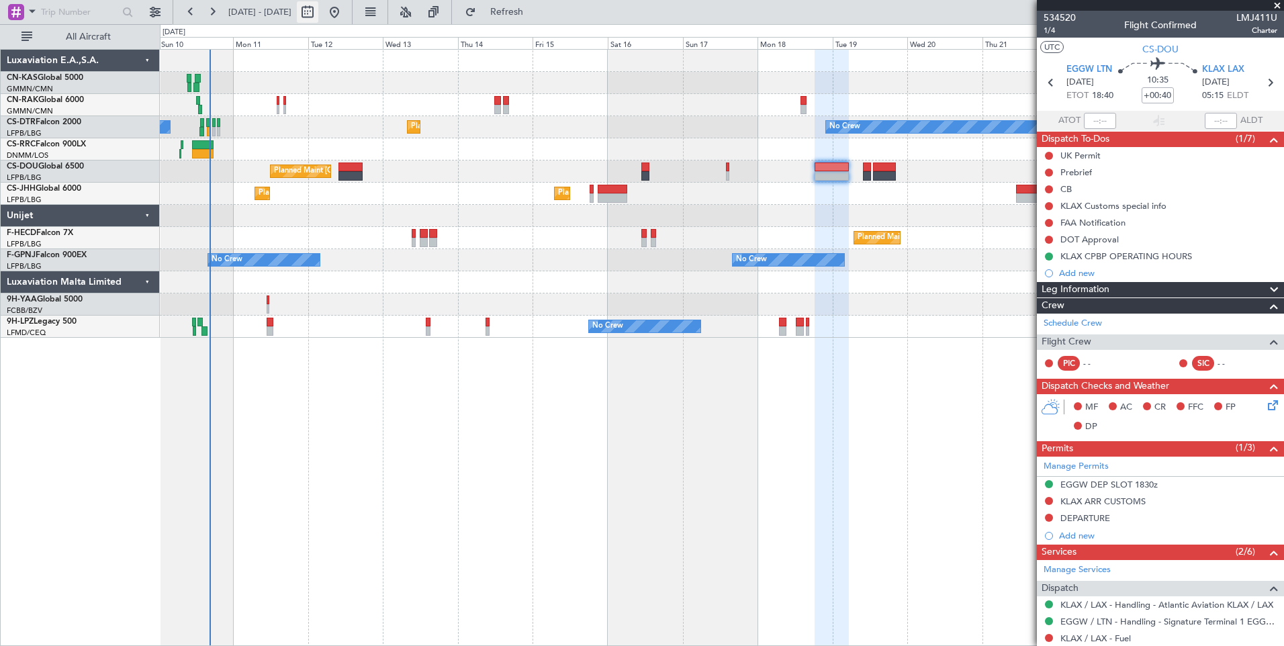
click at [318, 11] on button at bounding box center [307, 11] width 21 height 21
select select "8"
select select "2025"
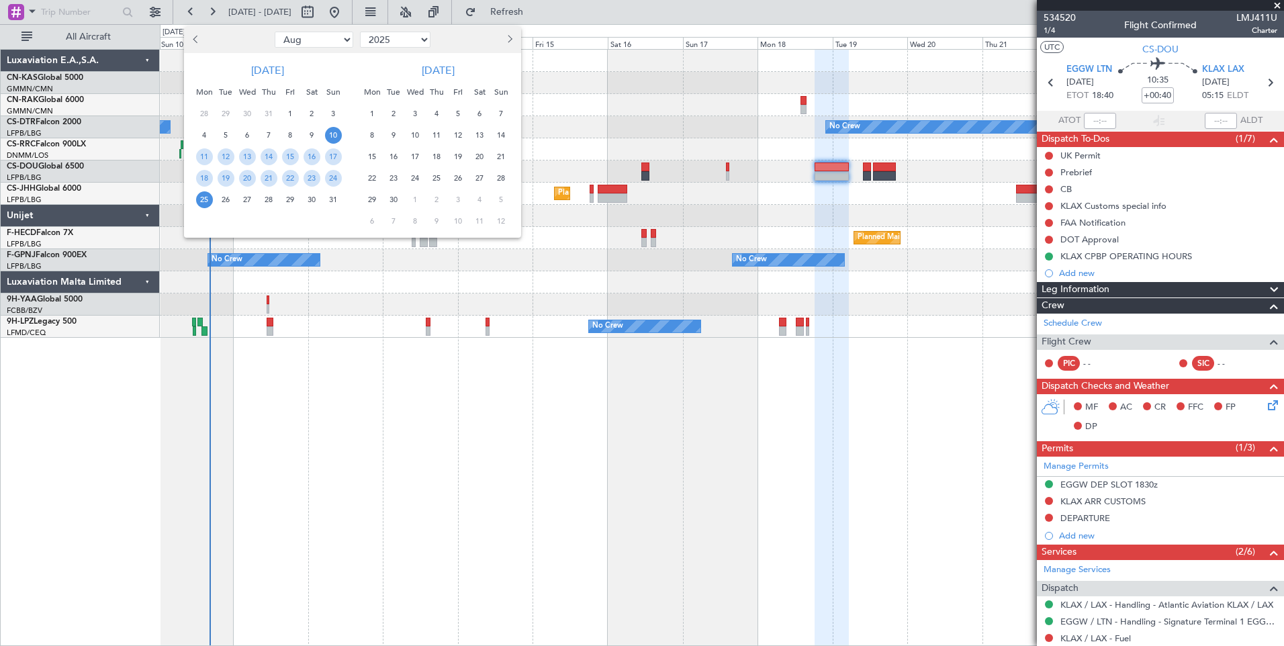
click at [194, 42] on button "Previous month" at bounding box center [196, 39] width 15 height 21
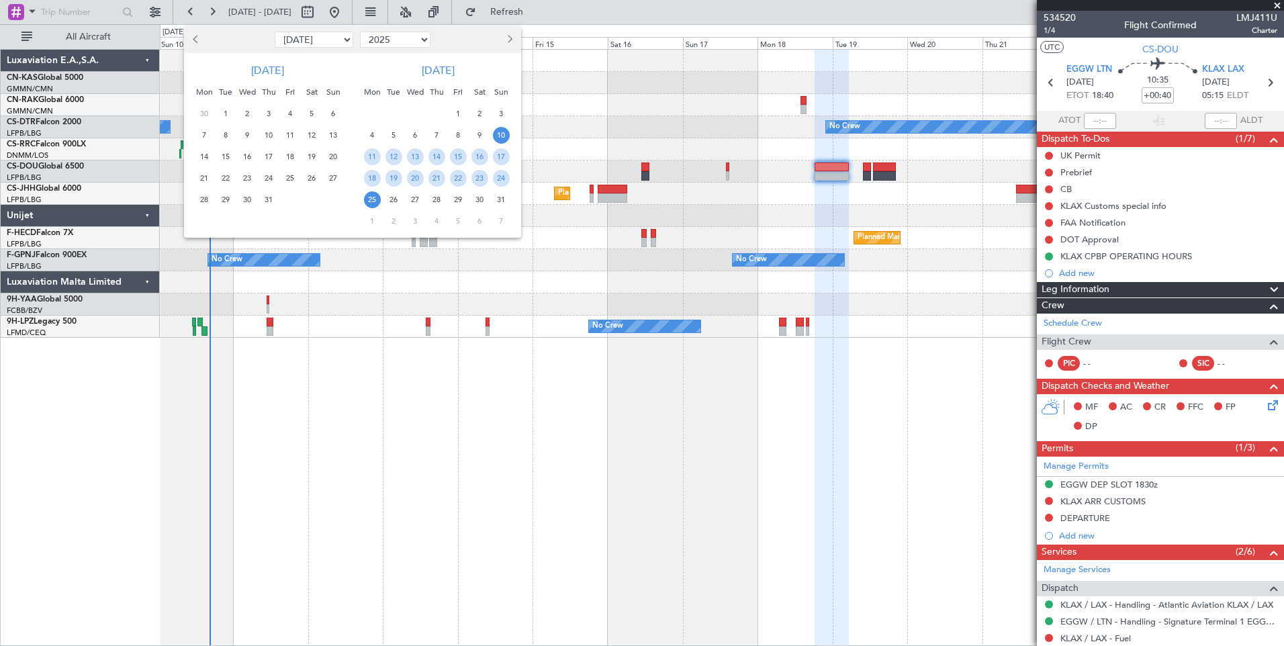
click at [194, 42] on button "Previous month" at bounding box center [196, 39] width 15 height 21
select select "6"
click at [328, 115] on span "1" at bounding box center [333, 113] width 17 height 17
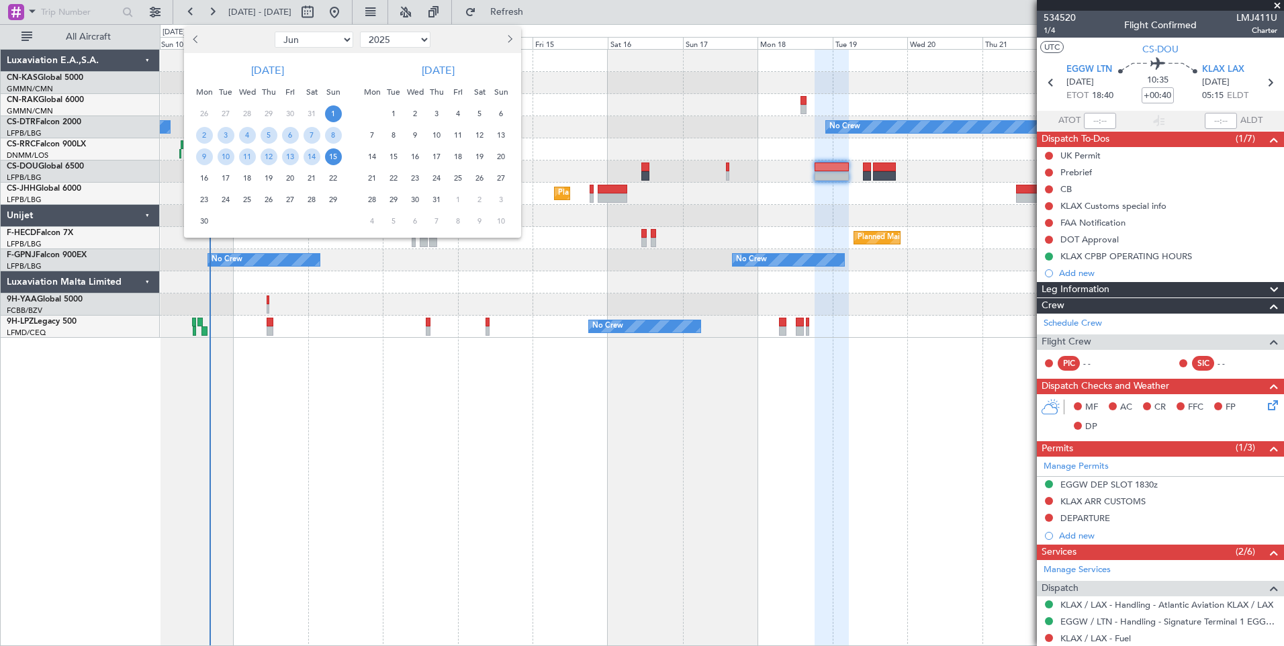
click at [331, 158] on span "15" at bounding box center [333, 156] width 17 height 17
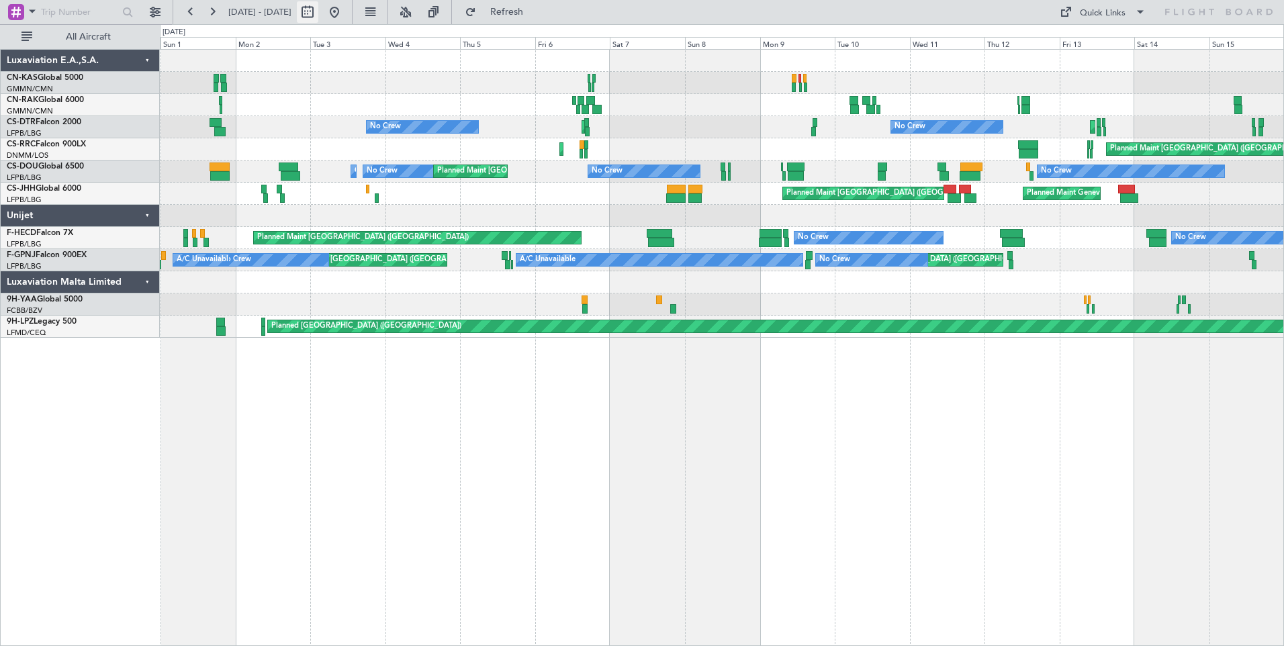
click at [318, 13] on button at bounding box center [307, 11] width 21 height 21
select select "6"
select select "2025"
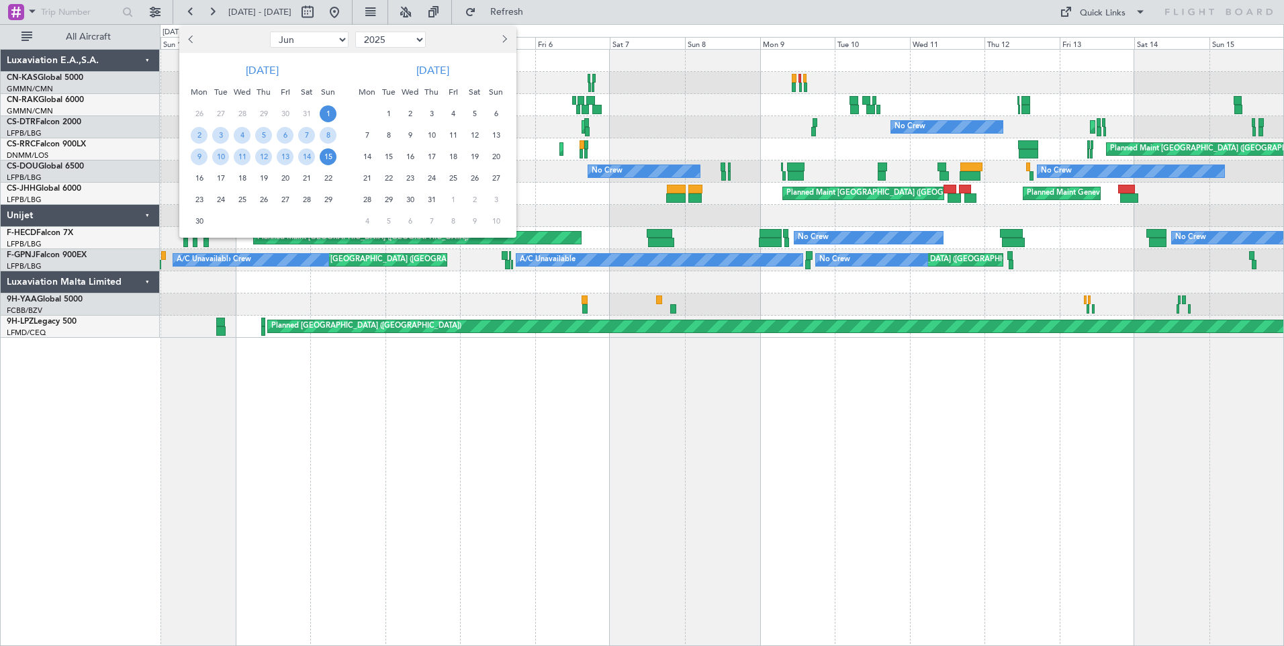
click at [387, 111] on span "1" at bounding box center [388, 113] width 17 height 17
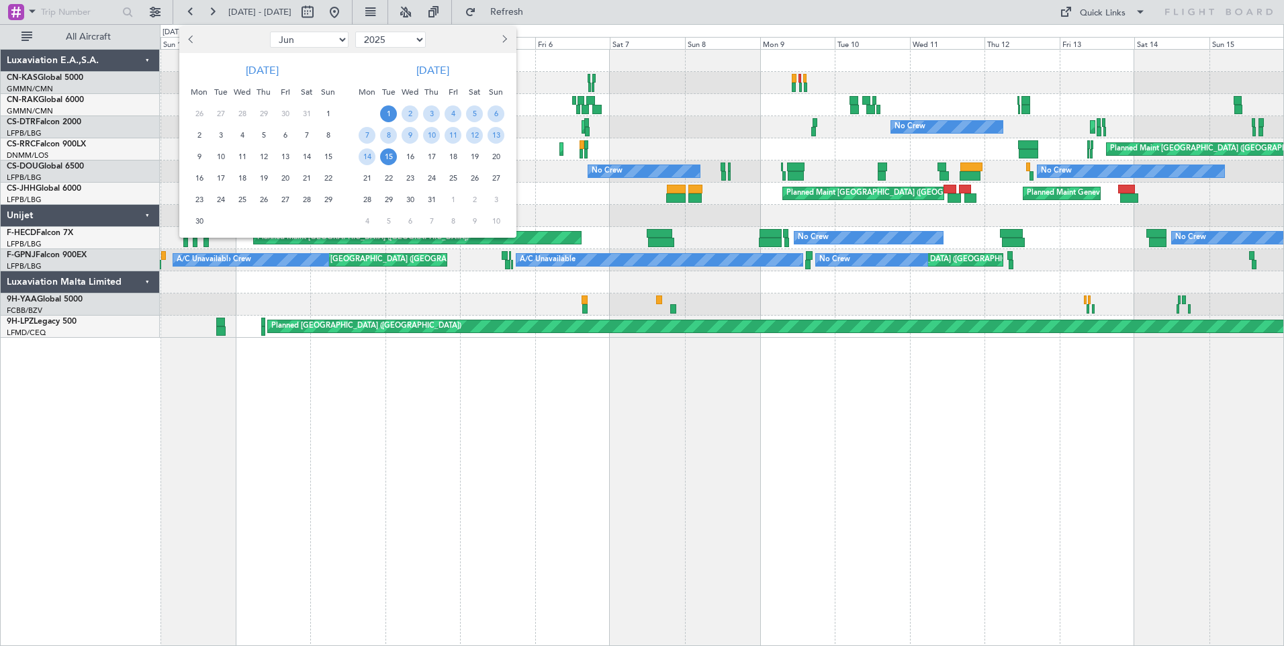
click at [389, 158] on span "15" at bounding box center [388, 156] width 17 height 17
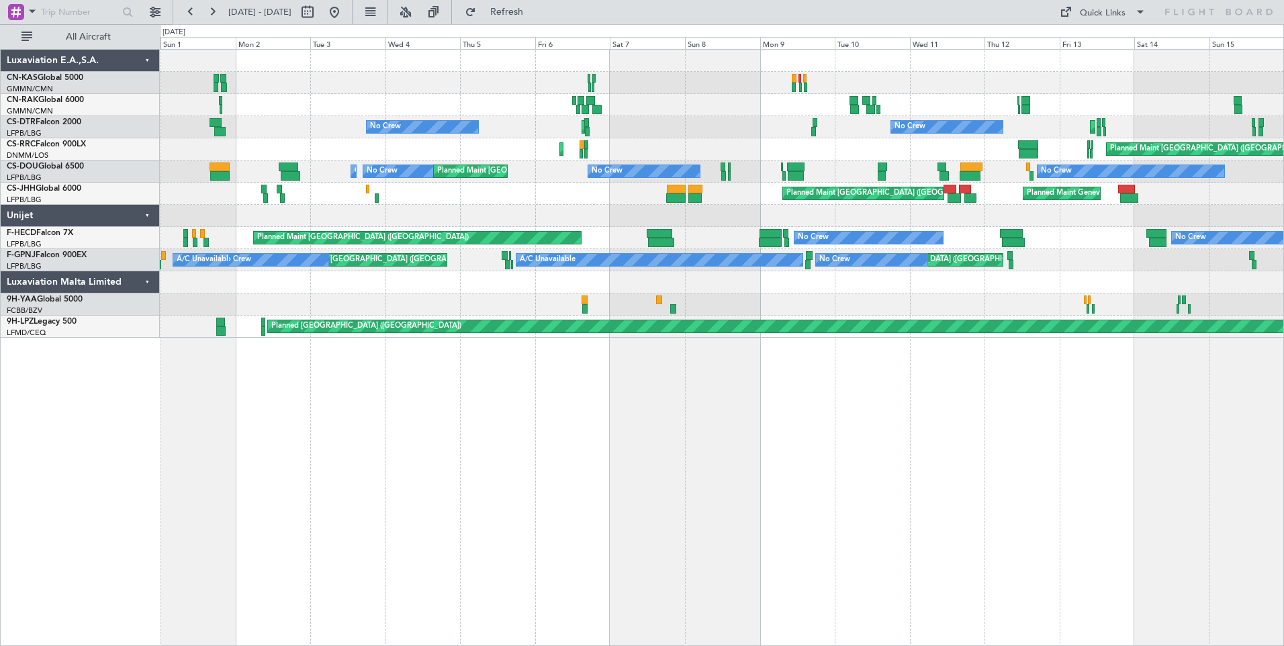
select select "7"
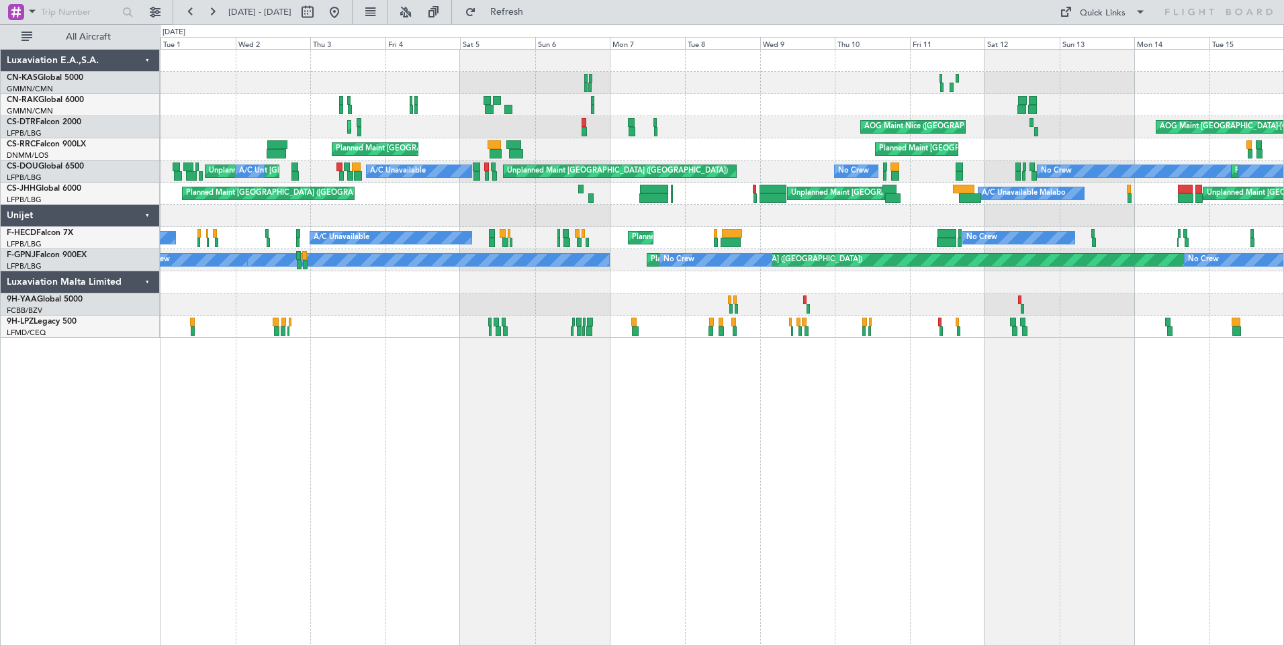
click at [351, 191] on div "Planned Maint Sofia [GEOGRAPHIC_DATA] ([GEOGRAPHIC_DATA]) AOG Maint [GEOGRAPHIC…" at bounding box center [721, 194] width 1123 height 288
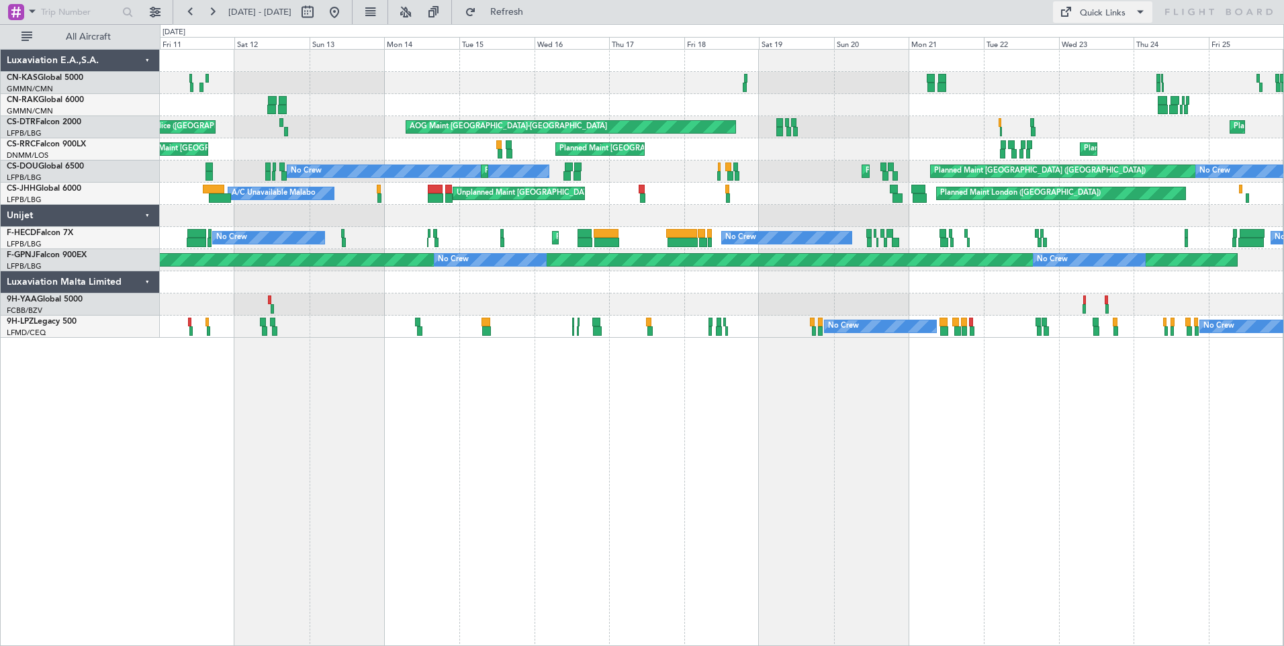
click at [1115, 11] on div "Quick Links" at bounding box center [1103, 13] width 46 height 13
click at [1105, 66] on button "Crew Board" at bounding box center [1103, 76] width 101 height 32
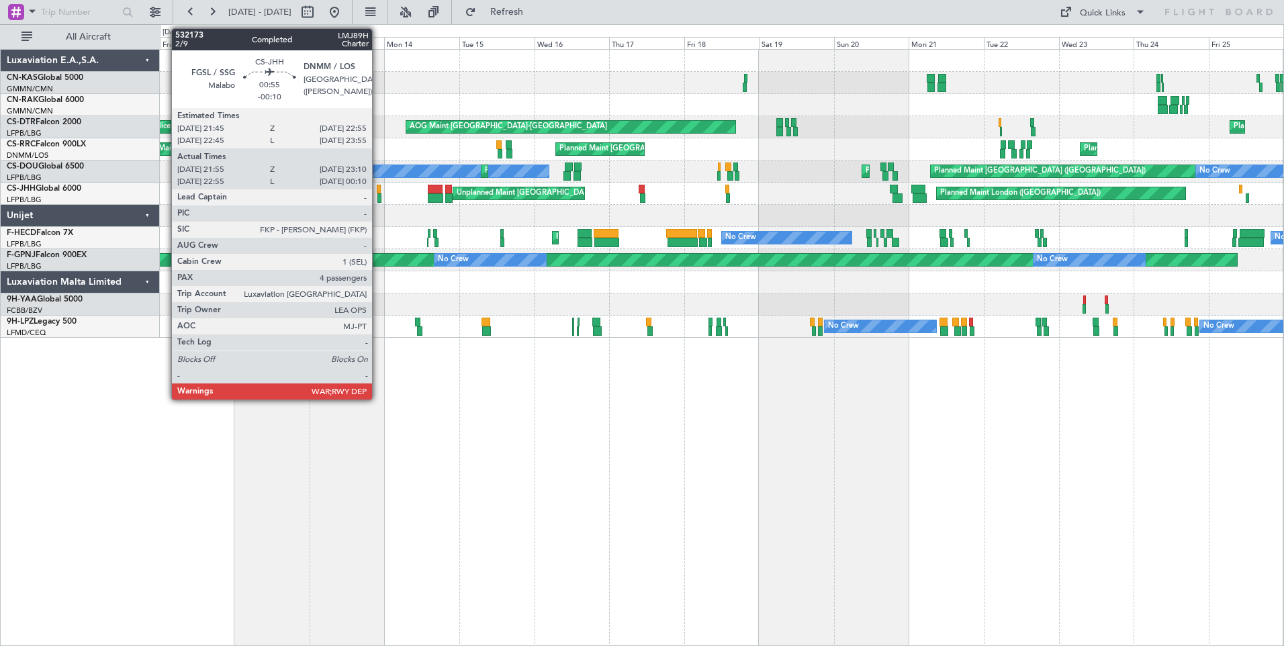
click at [378, 197] on div at bounding box center [379, 197] width 4 height 9
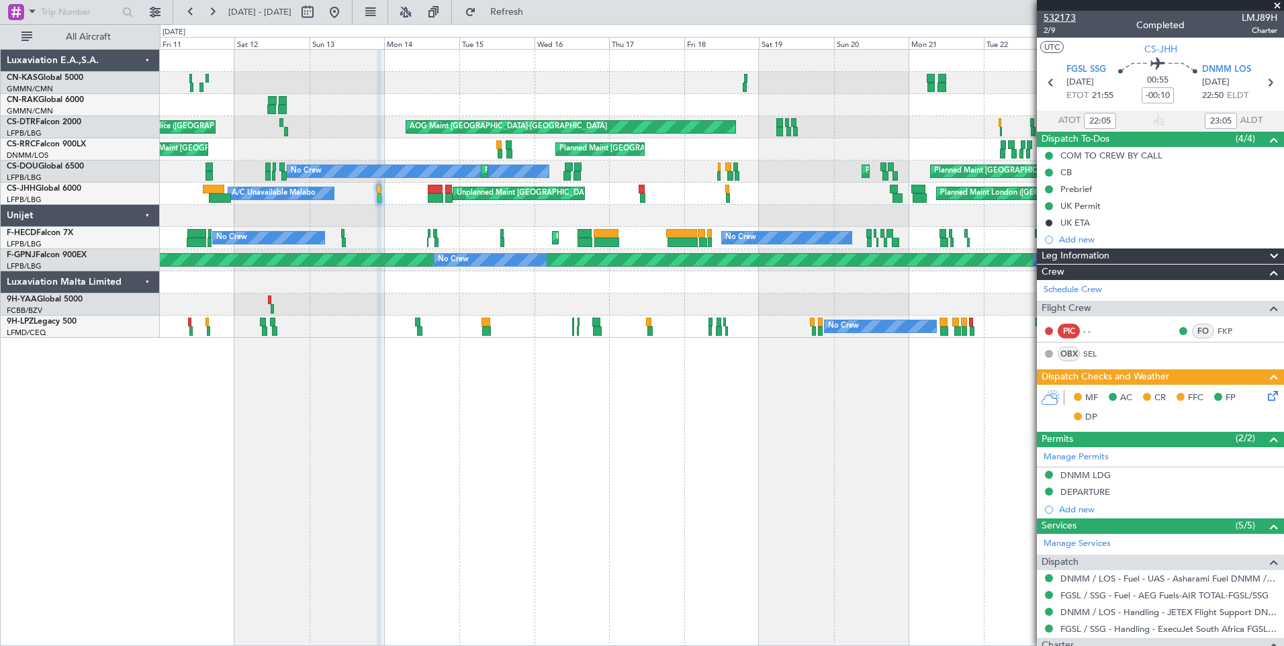
click at [1050, 19] on span "532173" at bounding box center [1059, 18] width 32 height 14
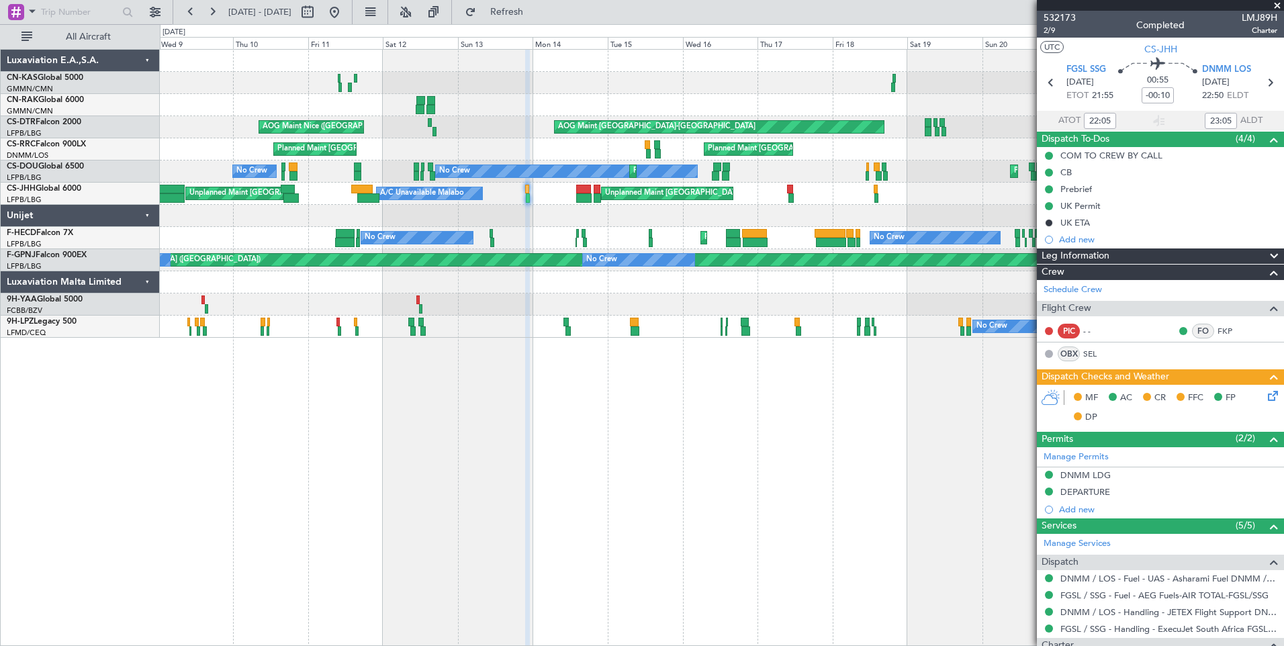
click at [471, 134] on div "AOG Maint Nice ([GEOGRAPHIC_DATA]) AOG Maint [GEOGRAPHIC_DATA]-[GEOGRAPHIC_DATA…" at bounding box center [721, 194] width 1123 height 288
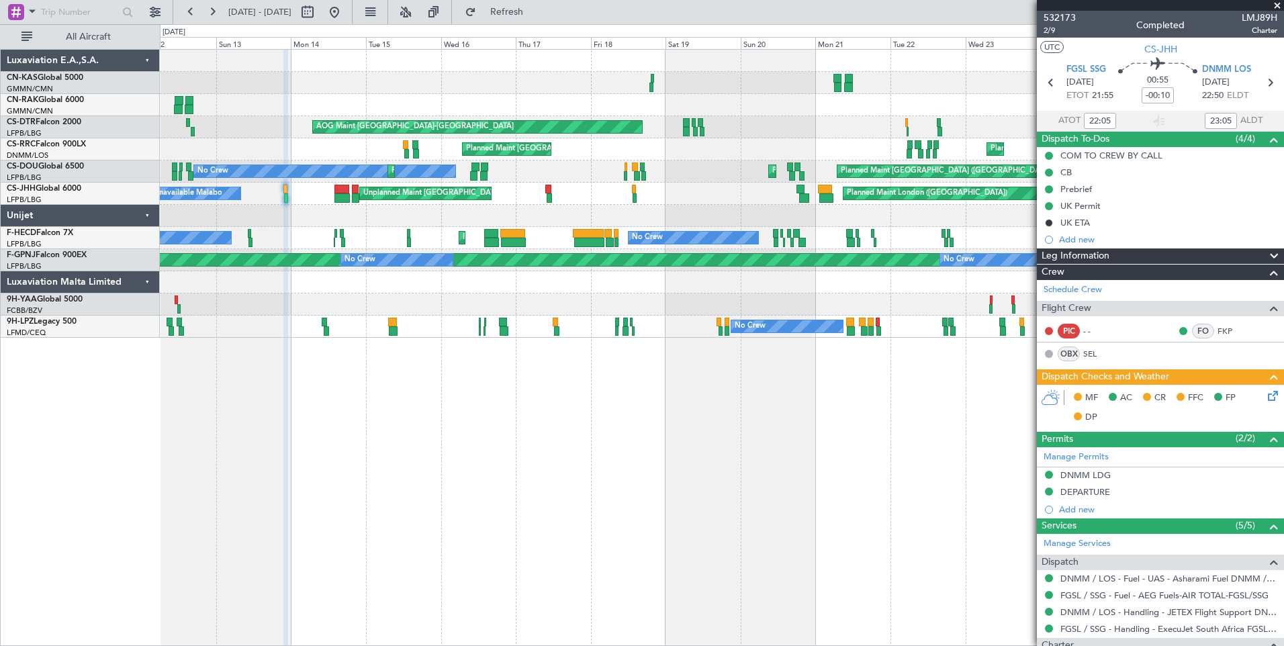
click at [692, 214] on div "AOG Maint [GEOGRAPHIC_DATA]-[GEOGRAPHIC_DATA] Planned Maint Milas ([GEOGRAPHIC_…" at bounding box center [721, 194] width 1123 height 288
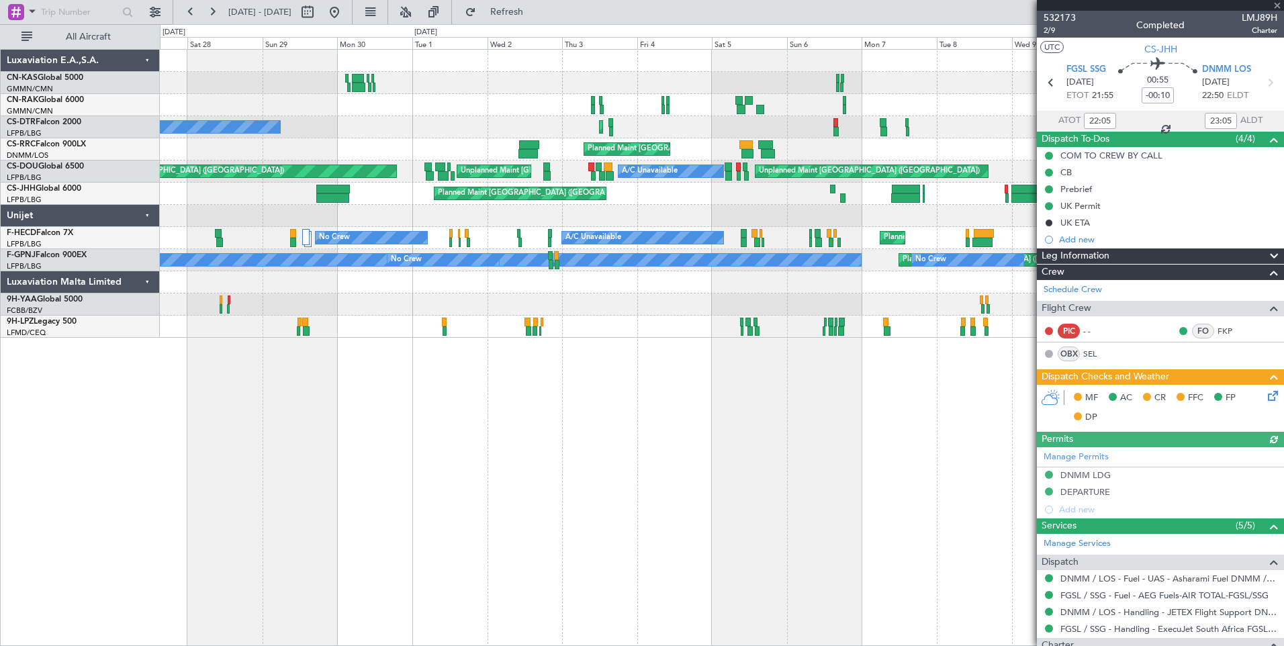
click at [889, 473] on div "AOG Maint Nice ([GEOGRAPHIC_DATA]) Planned Maint Sofia No Crew AOG Maint [GEOGR…" at bounding box center [722, 347] width 1124 height 597
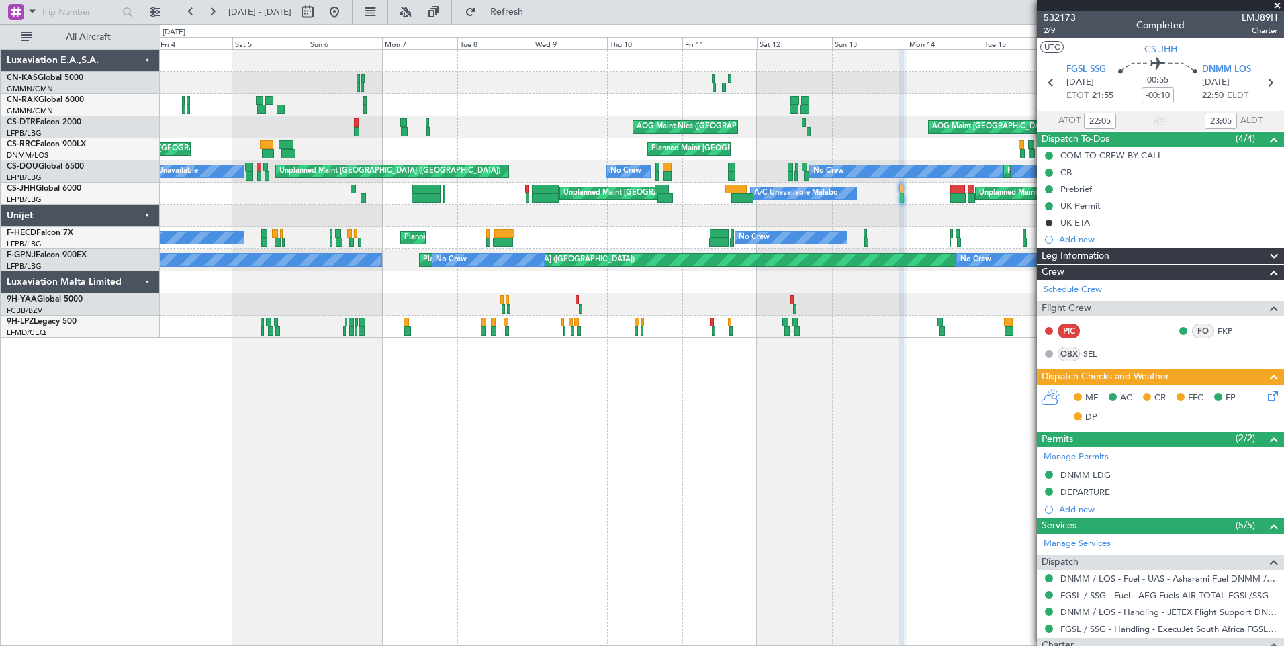
click at [160, 120] on div "AOG Maint Nice ([GEOGRAPHIC_DATA]) AOG Maint [GEOGRAPHIC_DATA]-[GEOGRAPHIC_DATA…" at bounding box center [721, 194] width 1123 height 288
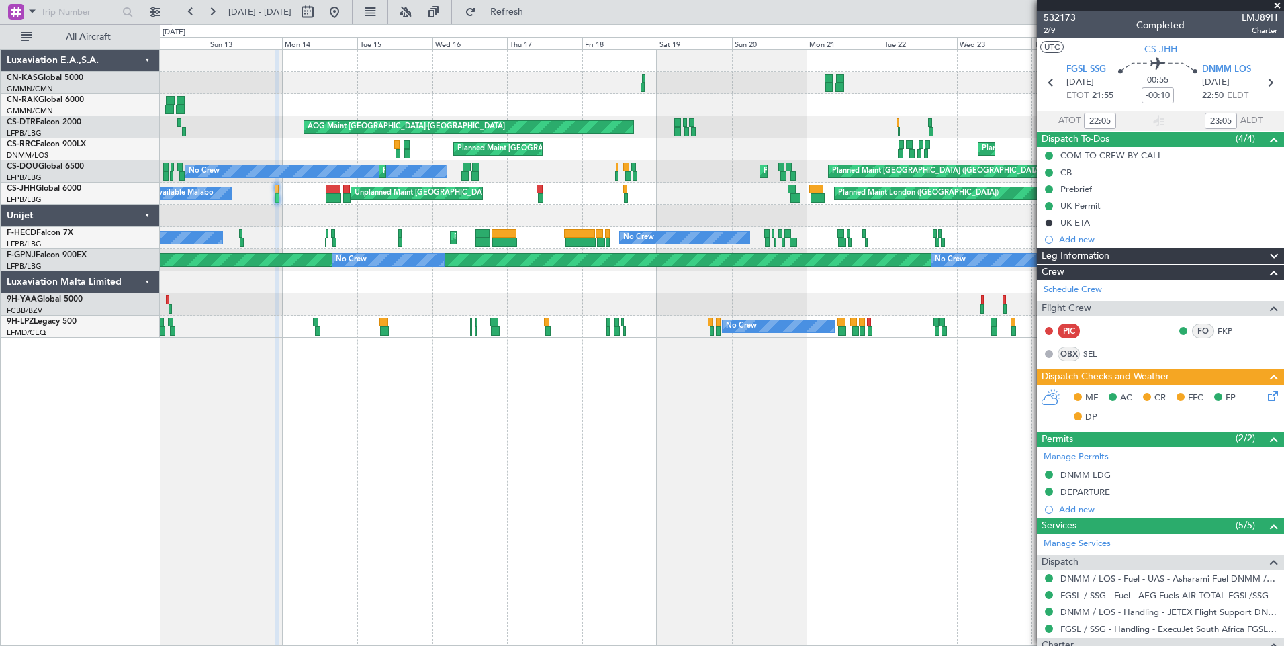
click at [150, 96] on div "AOG Maint [GEOGRAPHIC_DATA]-[GEOGRAPHIC_DATA] Planned Maint Milas ([GEOGRAPHIC_…" at bounding box center [642, 335] width 1284 height 622
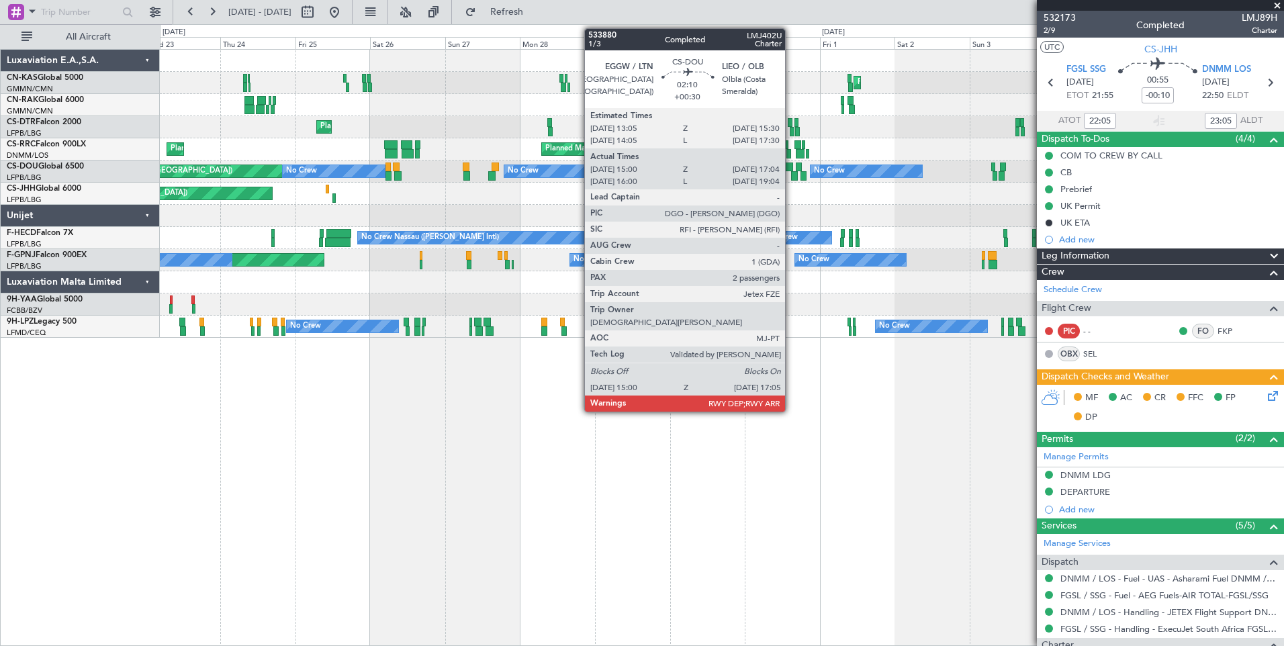
click at [791, 168] on div at bounding box center [789, 166] width 8 height 9
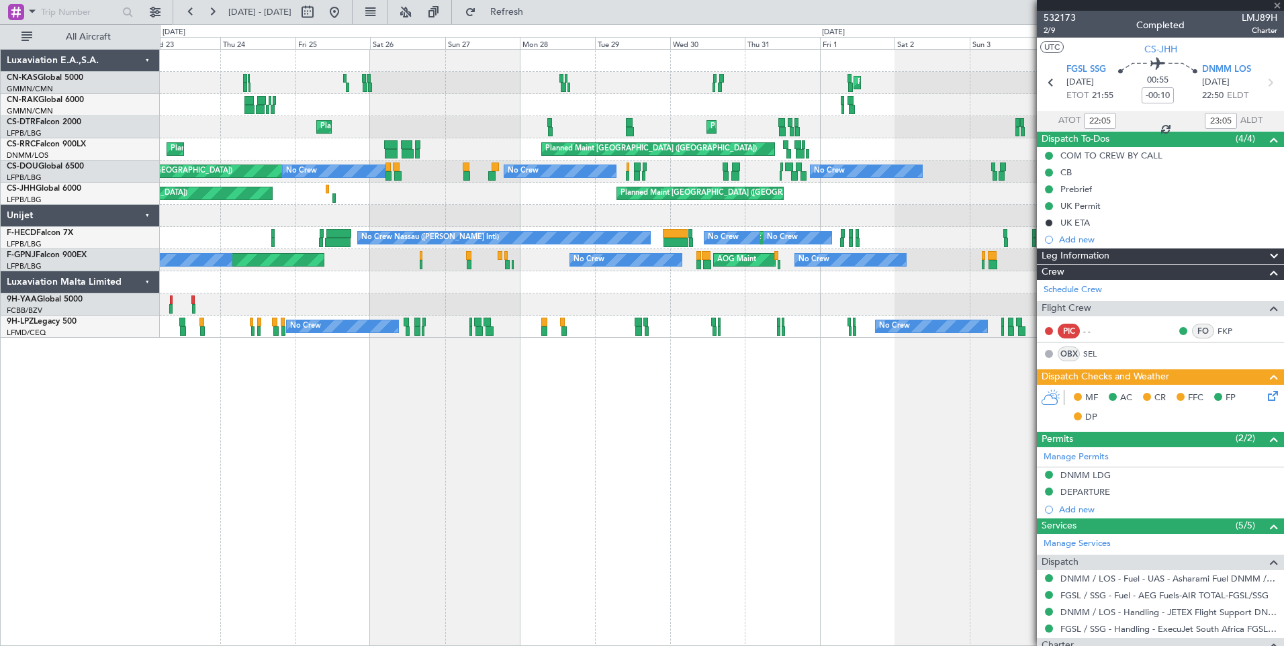
type input "23:05"
type input "00:05"
type input "22:05"
type input "23:05"
type input "+00:30"
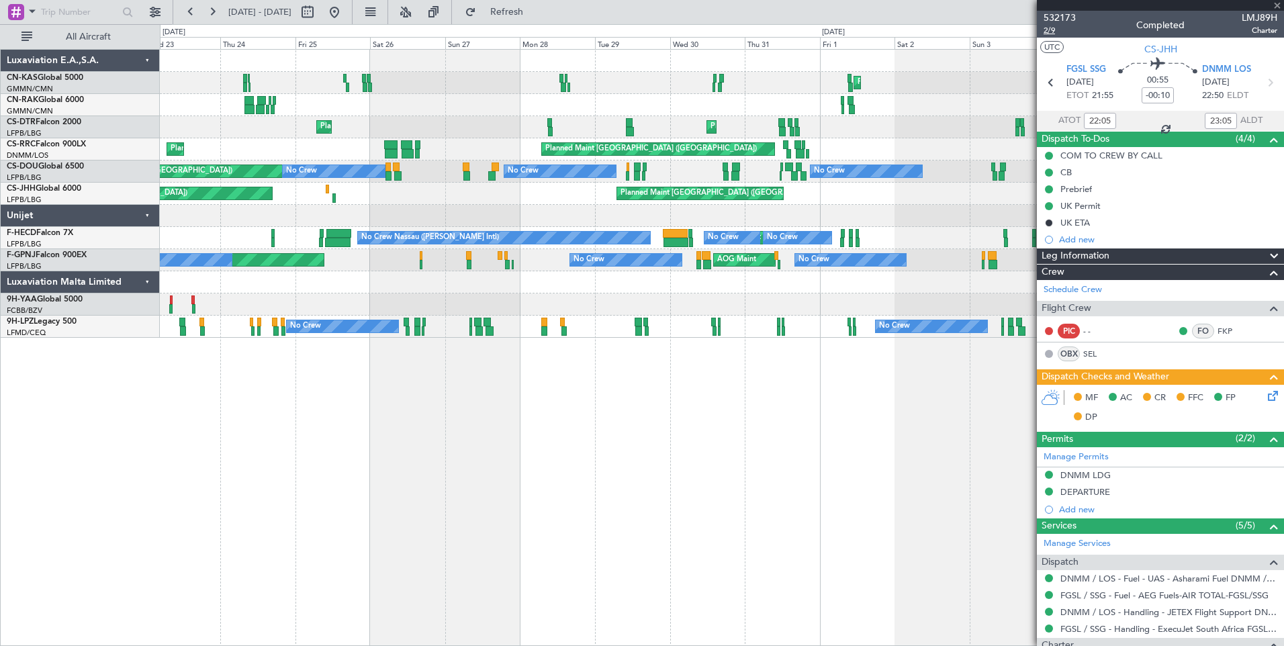
type input "15:10"
type input "16:59"
type input "2"
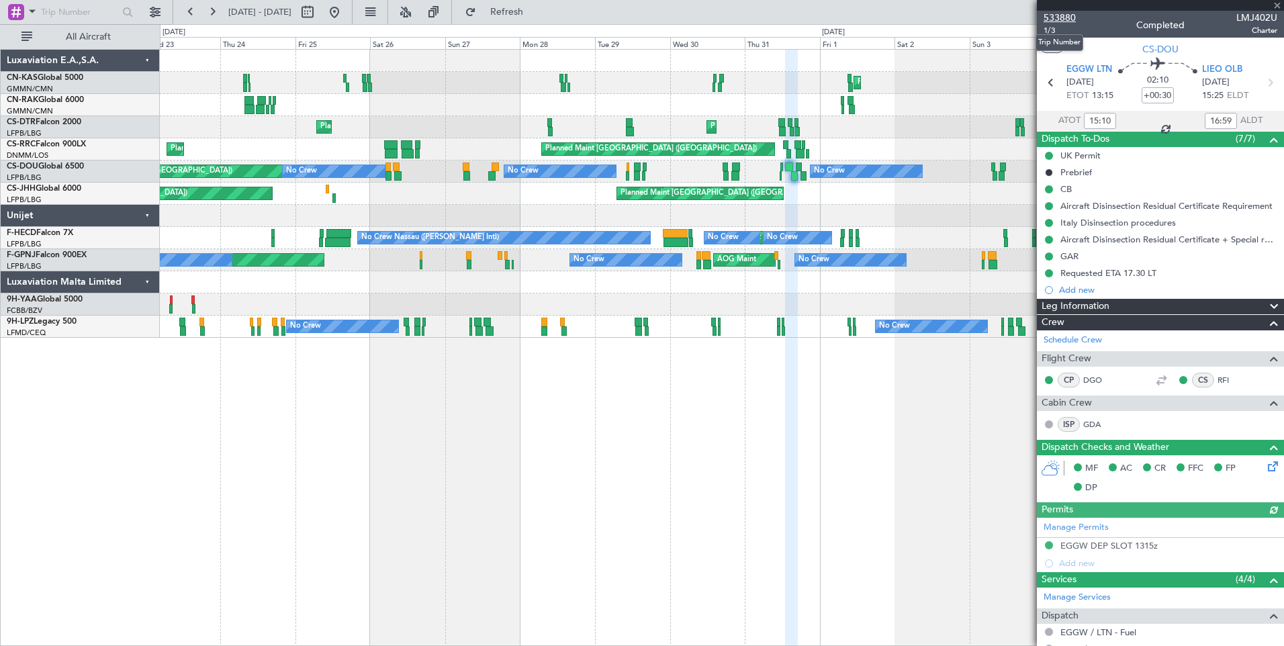
click at [1072, 15] on span "533880" at bounding box center [1059, 18] width 32 height 14
click at [317, 103] on div at bounding box center [721, 105] width 1123 height 22
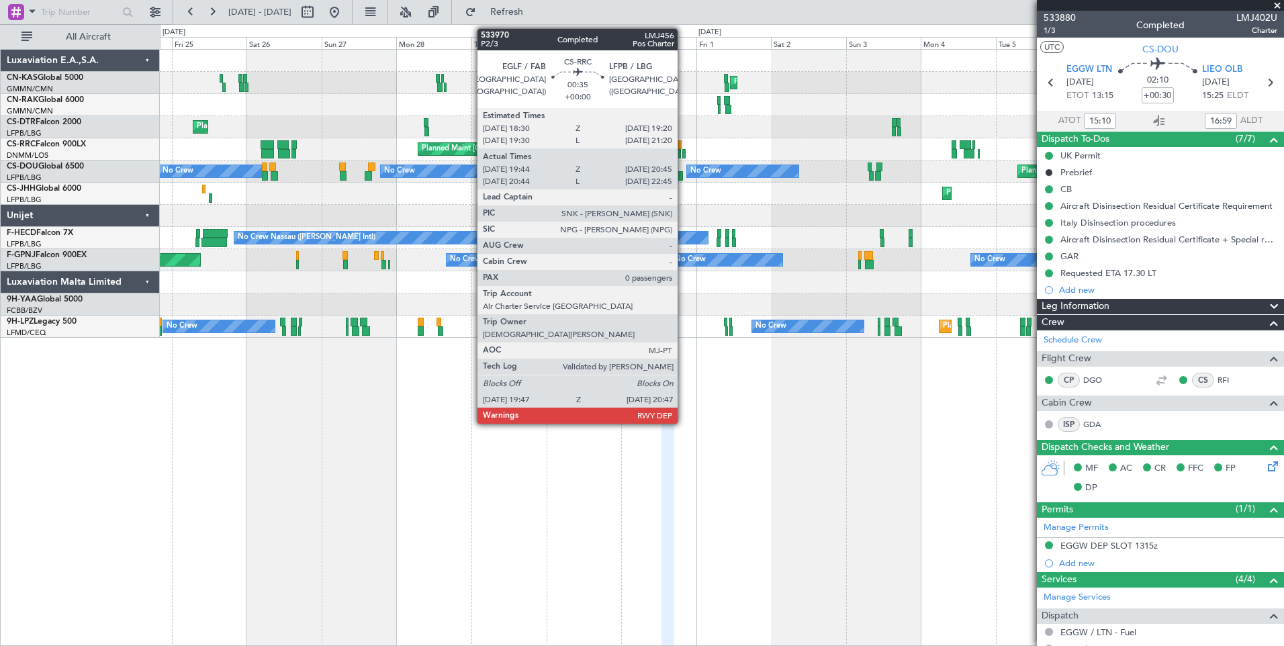
click at [684, 150] on div at bounding box center [683, 153] width 3 height 9
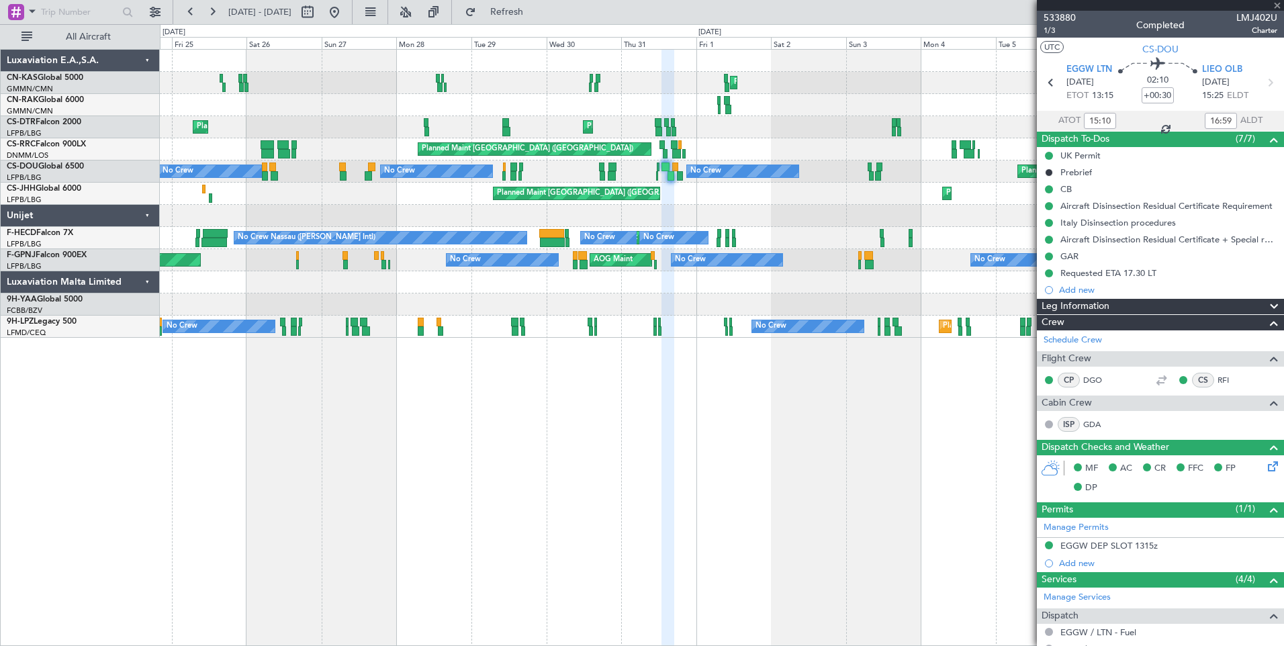
type input "19:54"
type input "20:40"
type input "0"
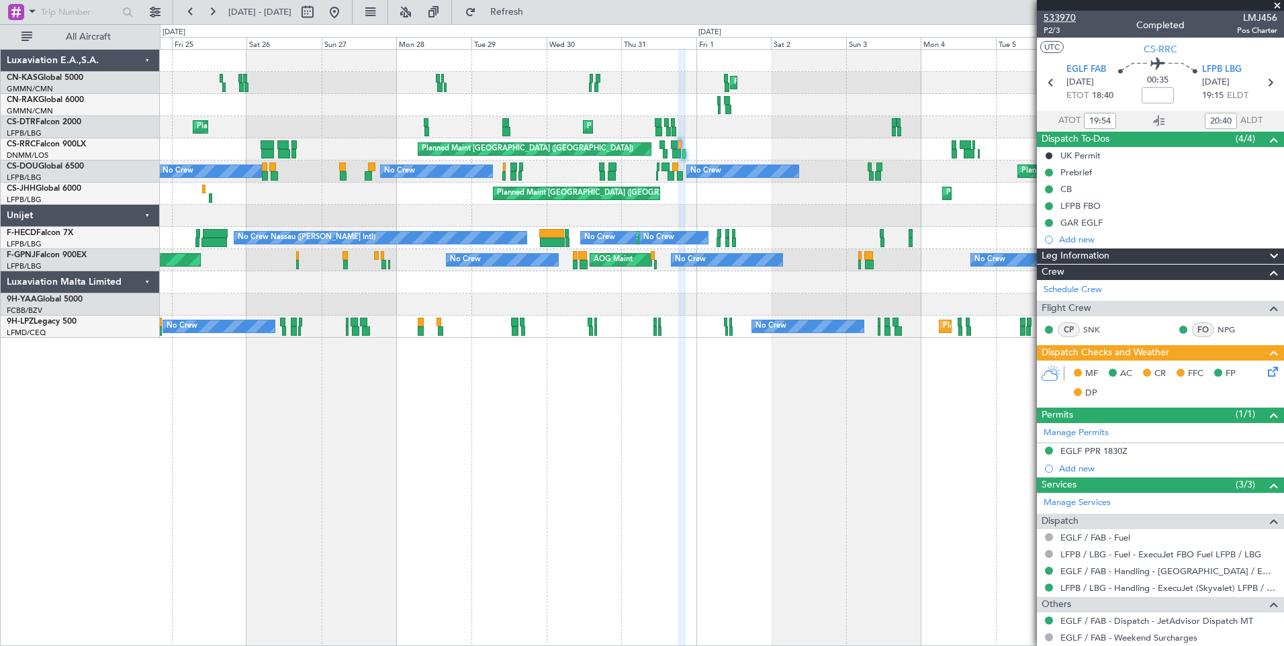
click at [1050, 15] on span "533970" at bounding box center [1059, 18] width 32 height 14
click at [345, 14] on button at bounding box center [334, 11] width 21 height 21
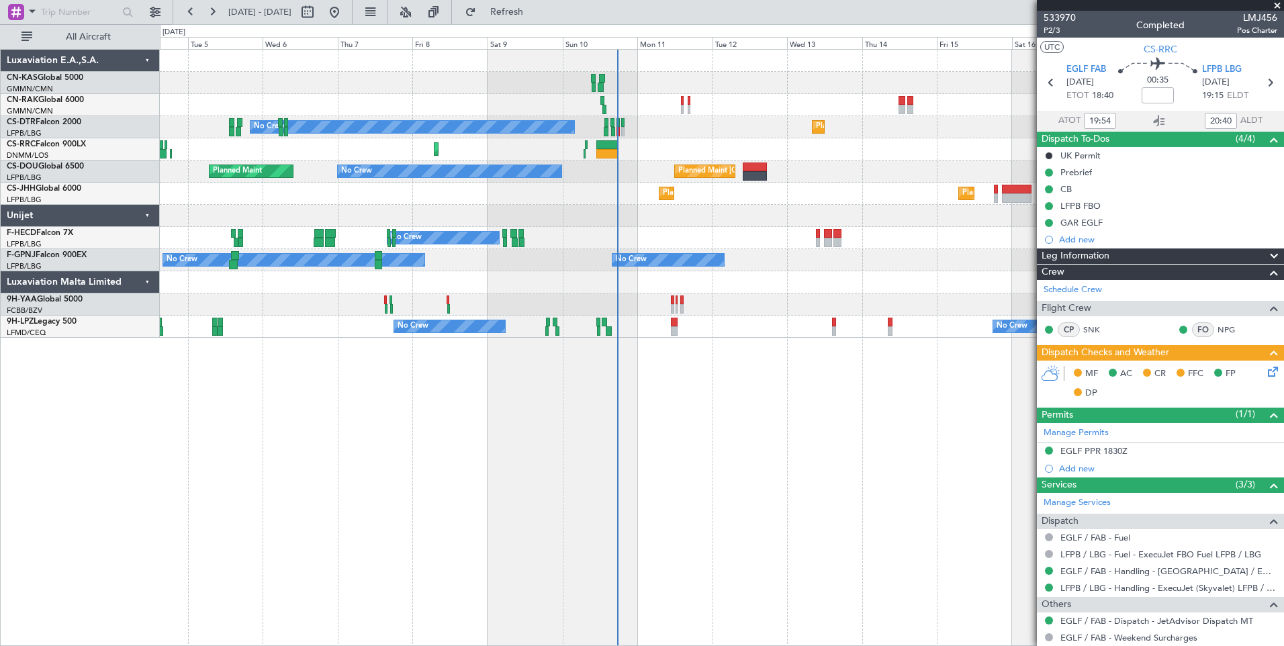
click at [733, 150] on div "Planned Maint Olbia (Costa Smeralda) Planned Maint Sofia No Crew Planned Maint …" at bounding box center [721, 194] width 1123 height 288
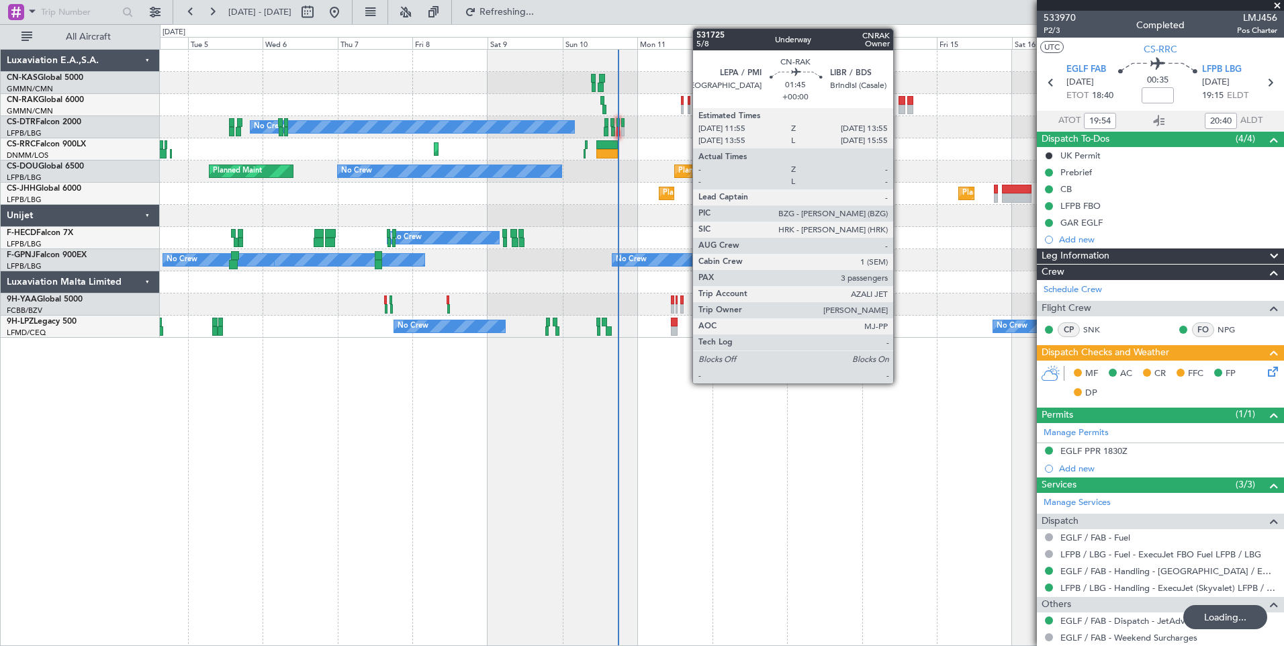
click at [899, 103] on div at bounding box center [901, 100] width 7 height 9
type input "3"
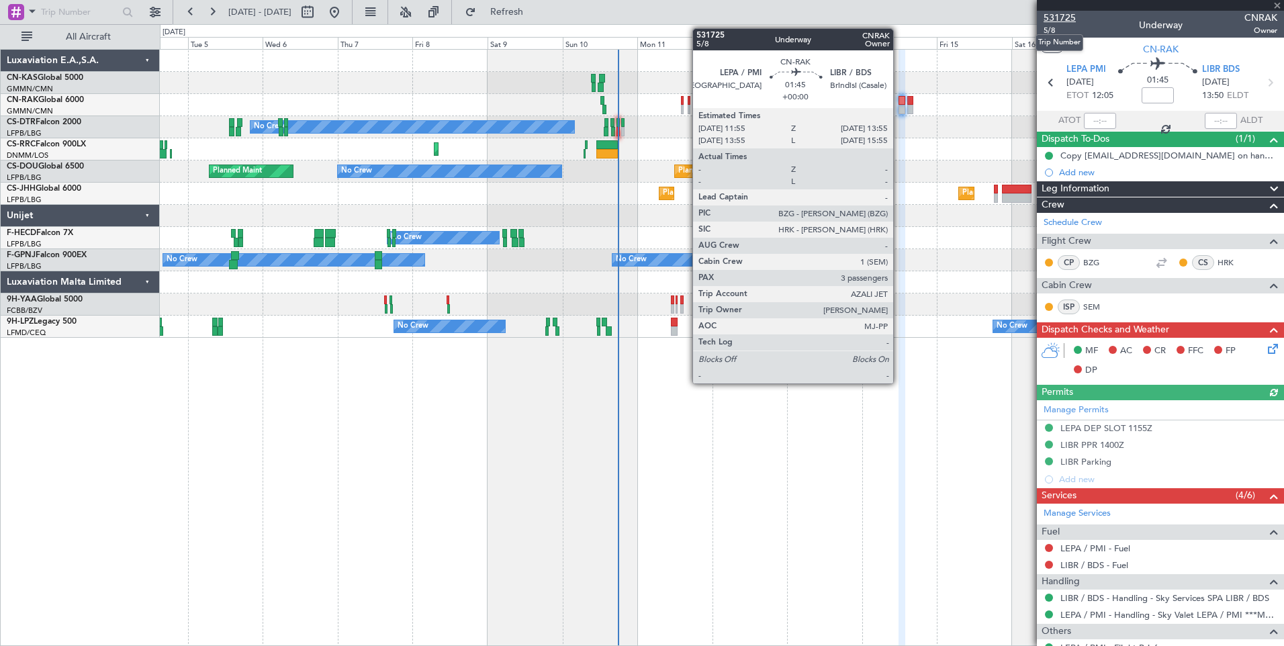
click at [1062, 20] on span "531725" at bounding box center [1059, 18] width 32 height 14
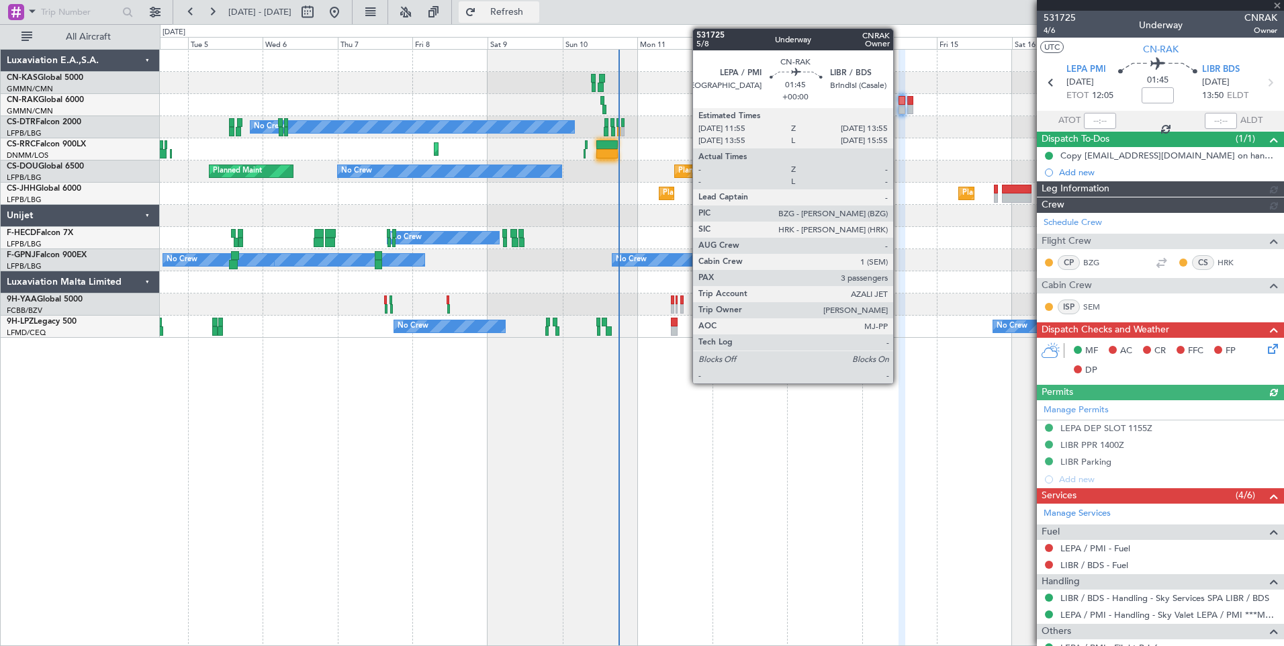
click at [522, 19] on button "Refresh" at bounding box center [499, 11] width 81 height 21
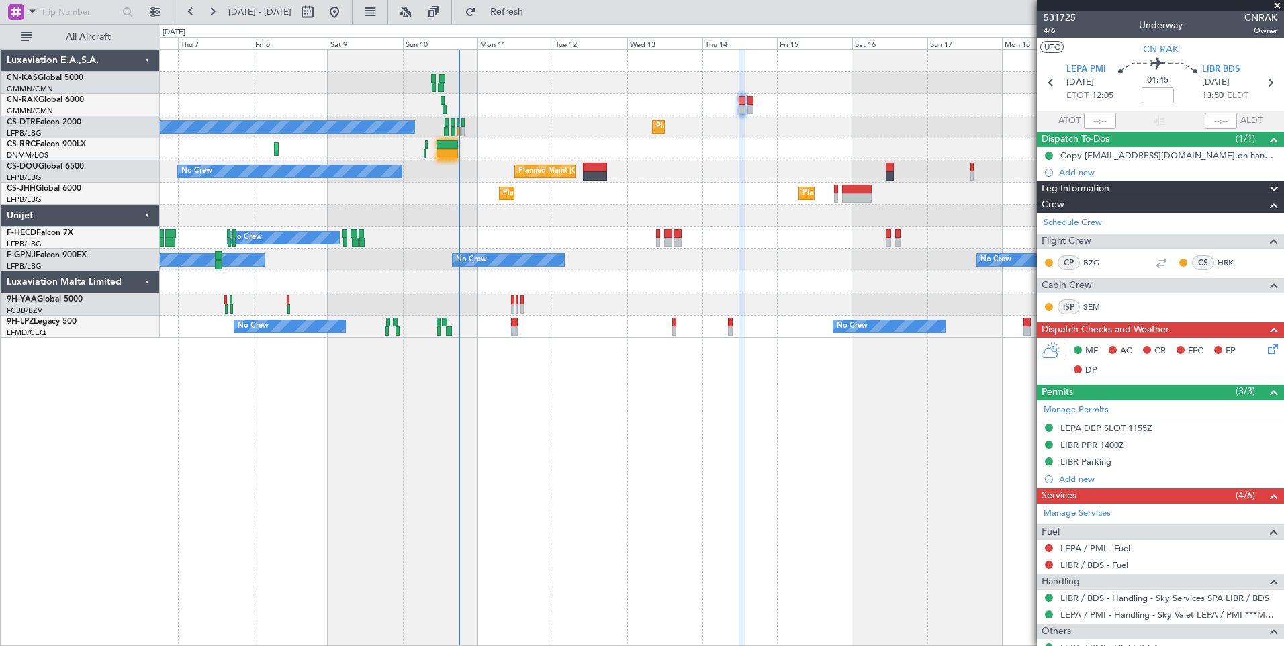
click at [578, 110] on div at bounding box center [721, 105] width 1123 height 22
